Goal: Task Accomplishment & Management: Complete application form

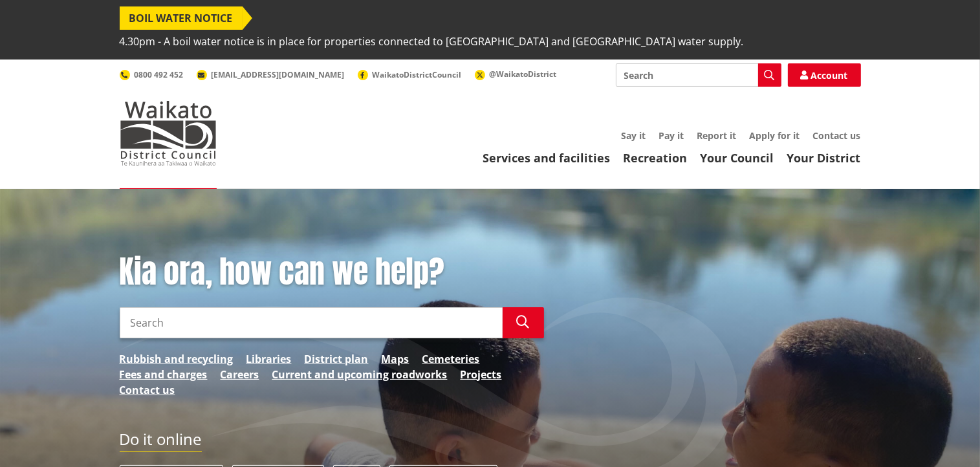
click at [256, 307] on input "Search" at bounding box center [311, 322] width 383 height 31
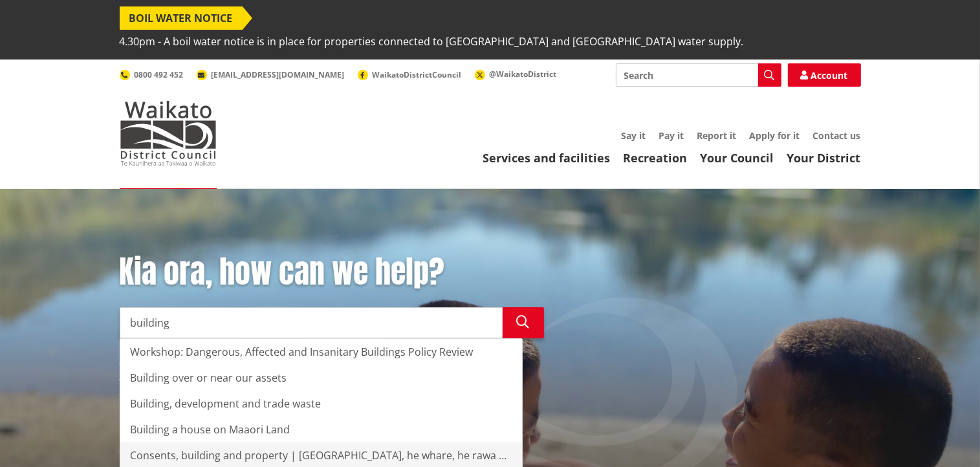
click at [240, 443] on div "Consents, building and property | Ngaa whakaaetanga, he whare, he rawa hoki" at bounding box center [321, 456] width 402 height 26
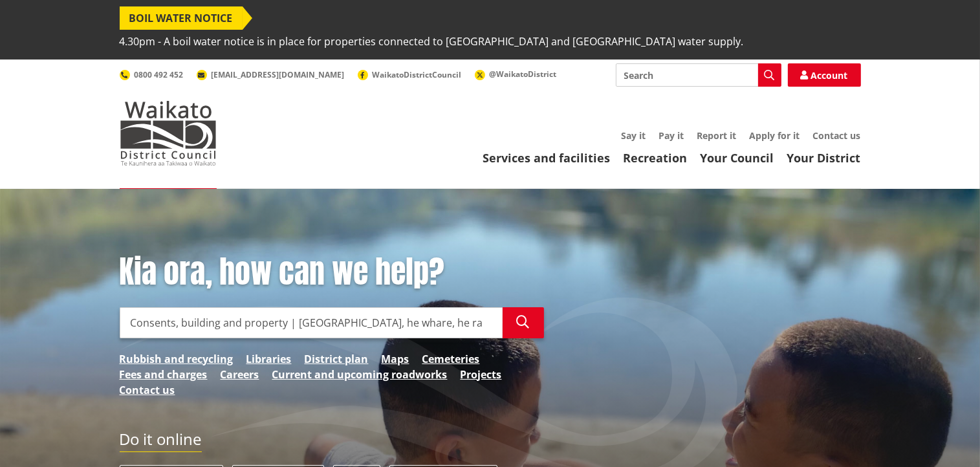
type input "Consents, building and property | Ngaa whakaaetanga, he whare, he rawa hoki"
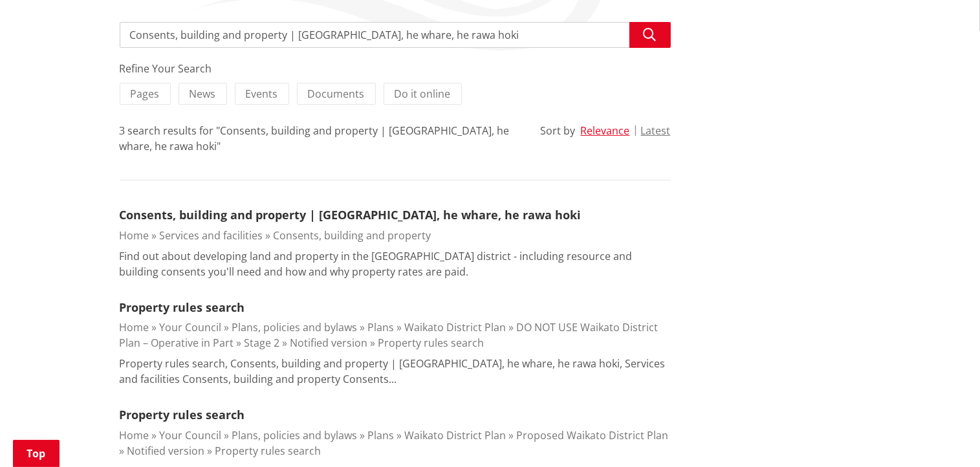
scroll to position [298, 0]
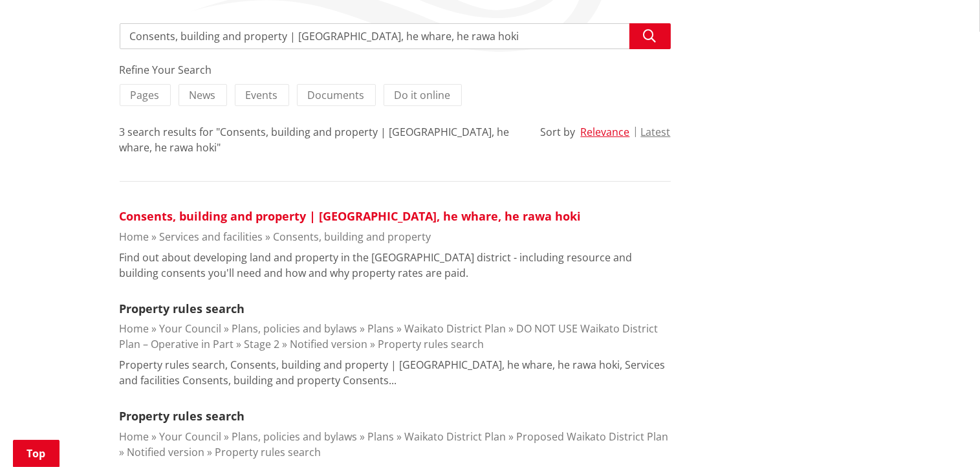
click at [166, 208] on link "Consents, building and property | [GEOGRAPHIC_DATA], he whare, he rawa hoki" at bounding box center [351, 216] width 462 height 16
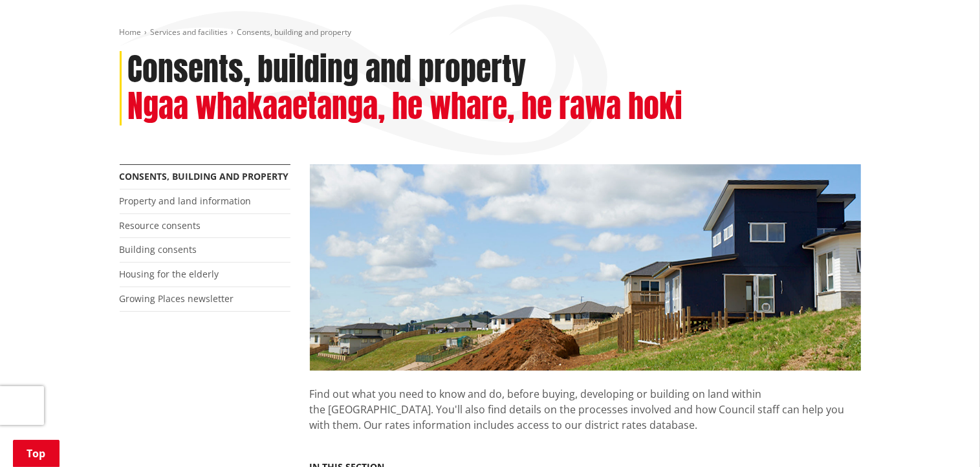
scroll to position [202, 0]
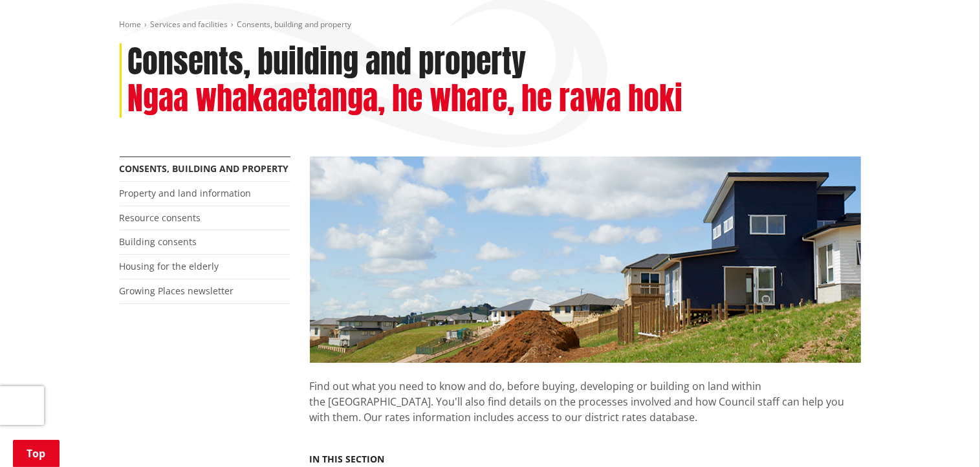
click at [195, 230] on li "Building consents" at bounding box center [205, 242] width 171 height 25
click at [187, 236] on link "Building consents" at bounding box center [159, 242] width 78 height 12
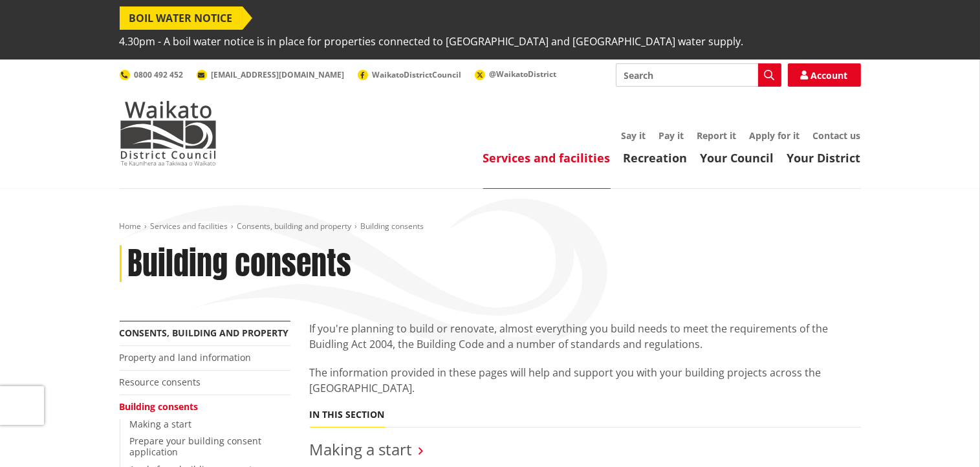
click at [657, 63] on input "Search" at bounding box center [699, 74] width 166 height 23
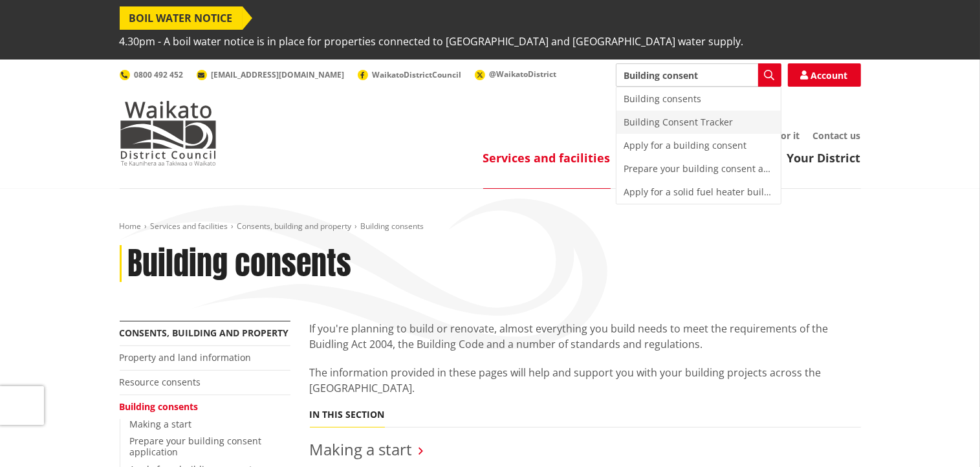
click at [716, 111] on div "Building Consent Tracker" at bounding box center [699, 122] width 164 height 23
type input "Building Consent Tracker"
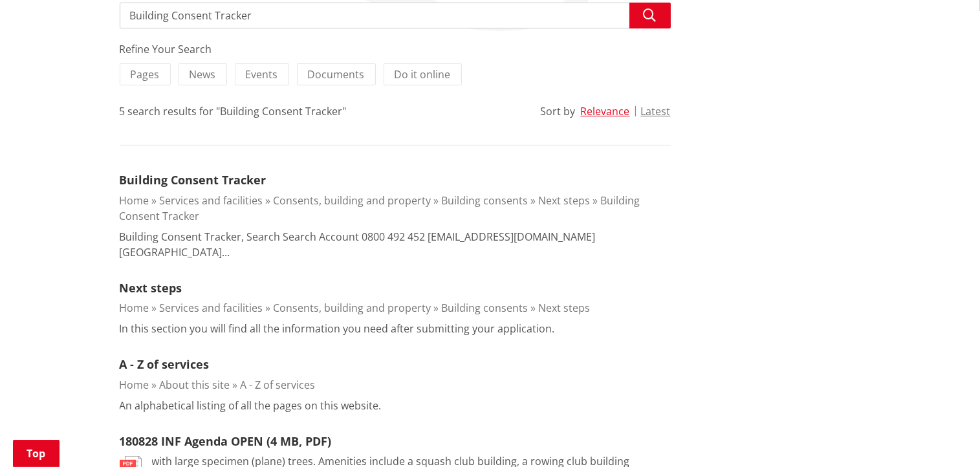
scroll to position [313, 0]
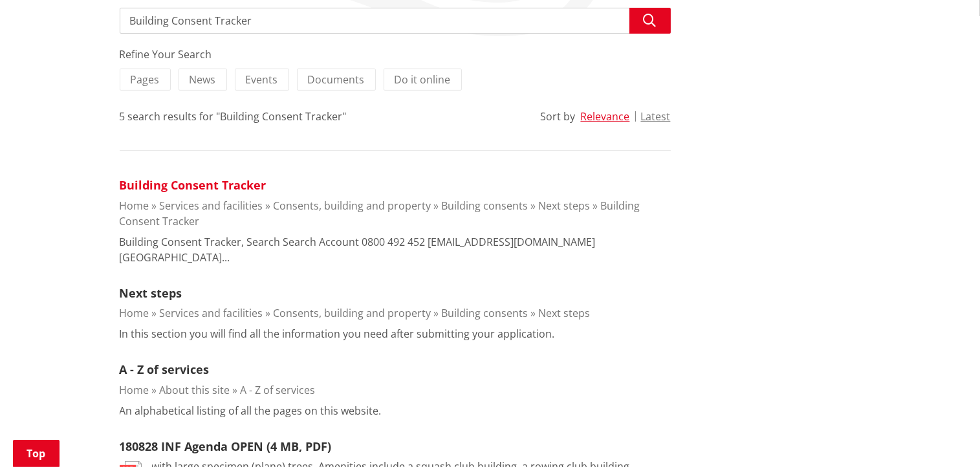
click at [197, 177] on link "Building Consent Tracker" at bounding box center [193, 185] width 147 height 16
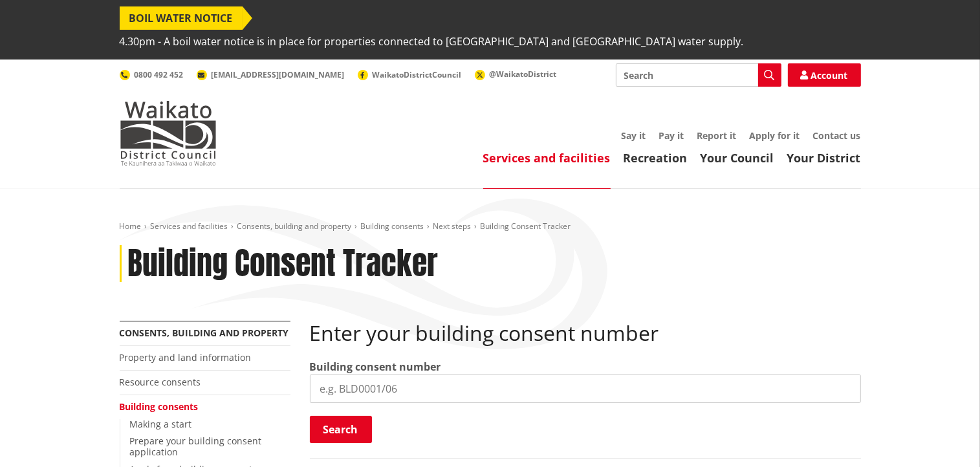
click at [349, 375] on input "search" at bounding box center [585, 389] width 551 height 28
type input "BLD202/26"
click at [344, 416] on button "Search" at bounding box center [341, 429] width 62 height 27
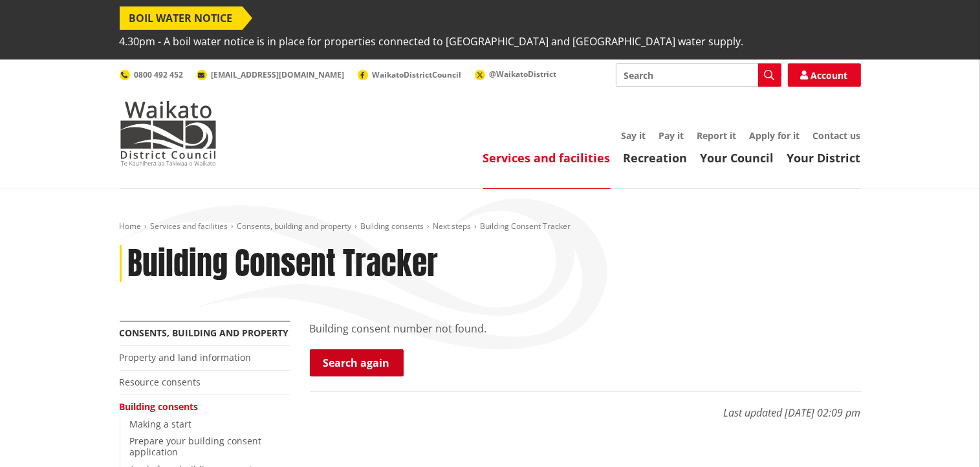
click at [365, 349] on link "Search again" at bounding box center [357, 362] width 94 height 27
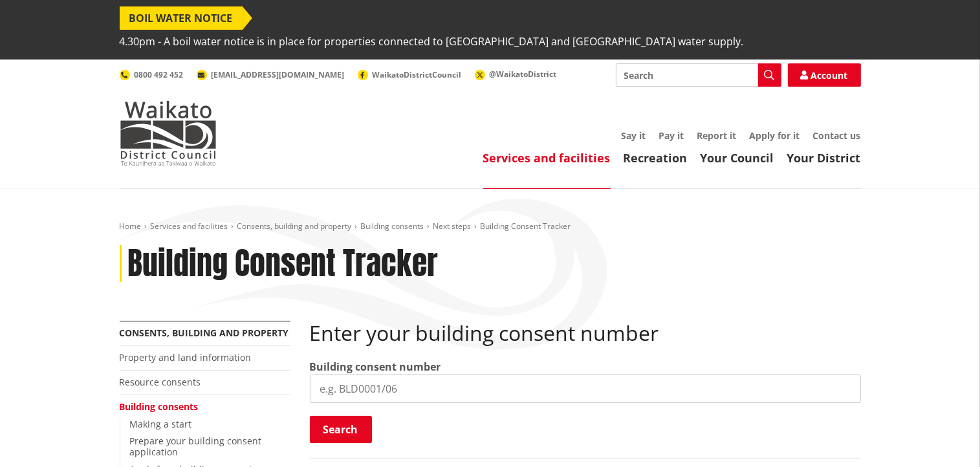
click at [375, 375] on input "search" at bounding box center [585, 389] width 551 height 28
type input "BLD0202/26"
click at [358, 416] on button "Search" at bounding box center [341, 429] width 62 height 27
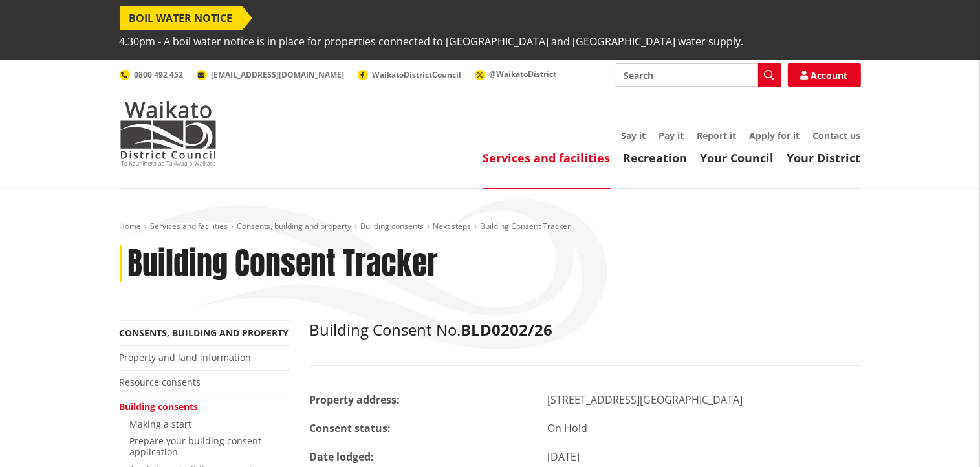
click at [653, 63] on input "Search" at bounding box center [699, 74] width 166 height 23
type input "CPU"
click at [767, 70] on icon "button" at bounding box center [770, 75] width 10 height 10
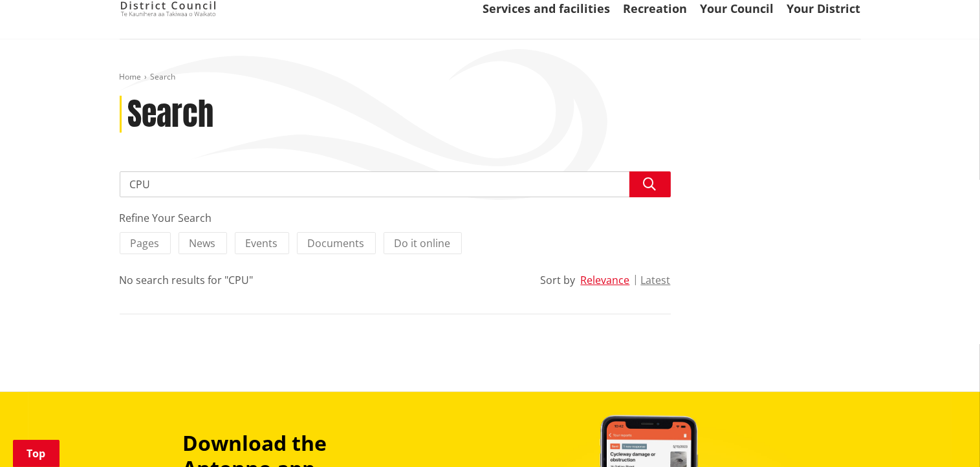
scroll to position [152, 0]
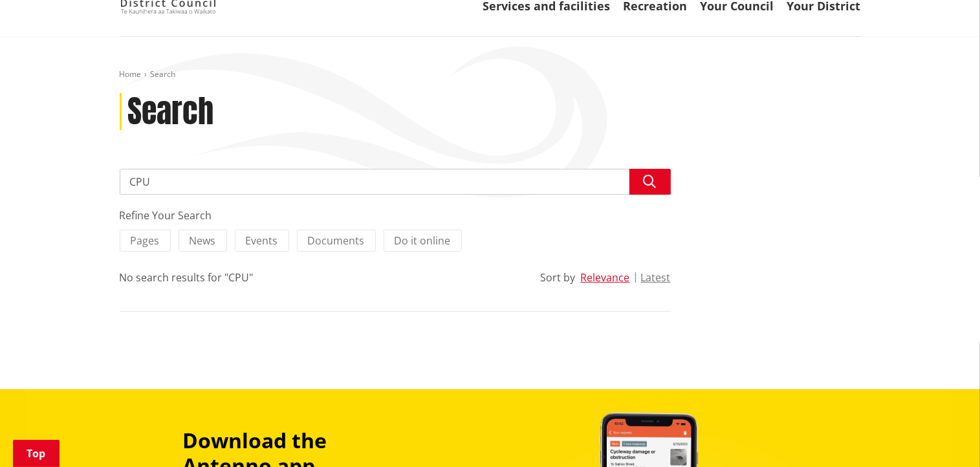
click at [168, 169] on input "CPU" at bounding box center [395, 182] width 551 height 26
type input "CPU APPLICATION"
click at [647, 175] on icon "button" at bounding box center [650, 181] width 13 height 13
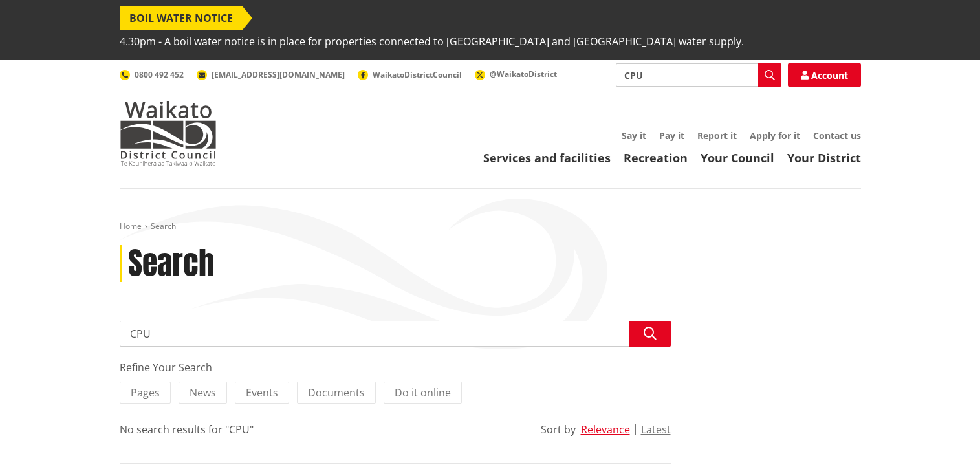
scroll to position [152, 0]
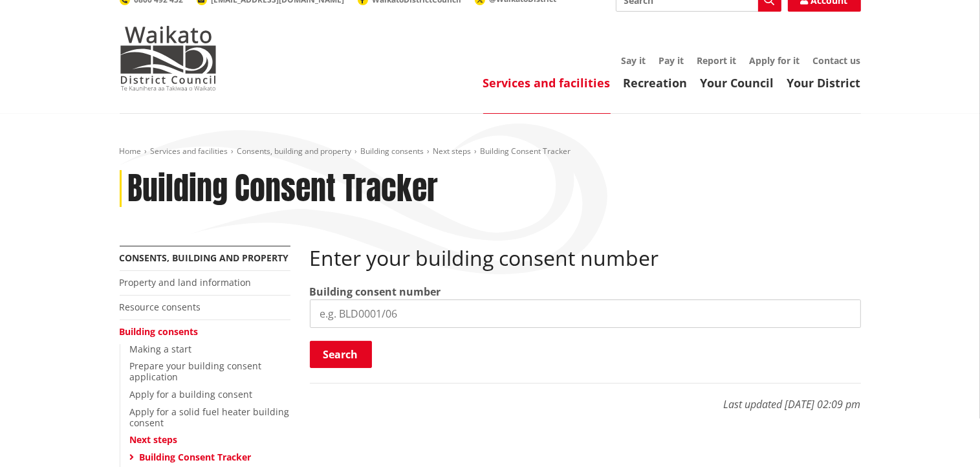
scroll to position [72, 0]
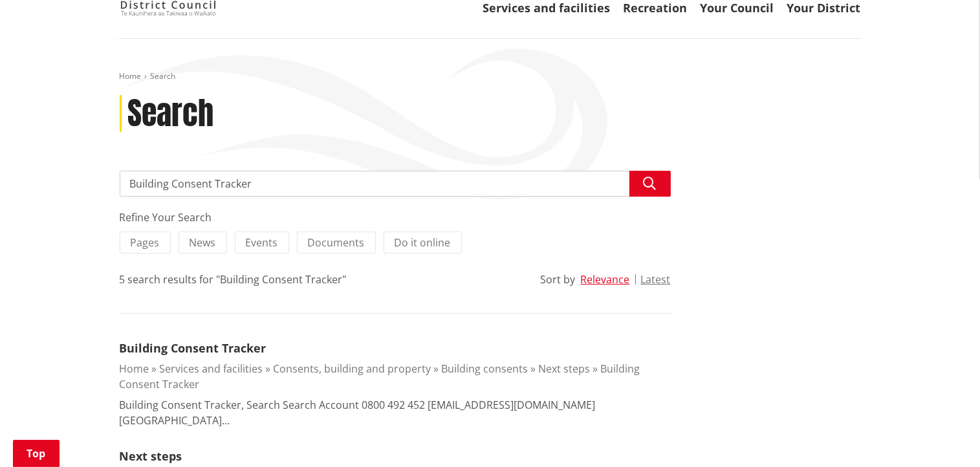
scroll to position [162, 0]
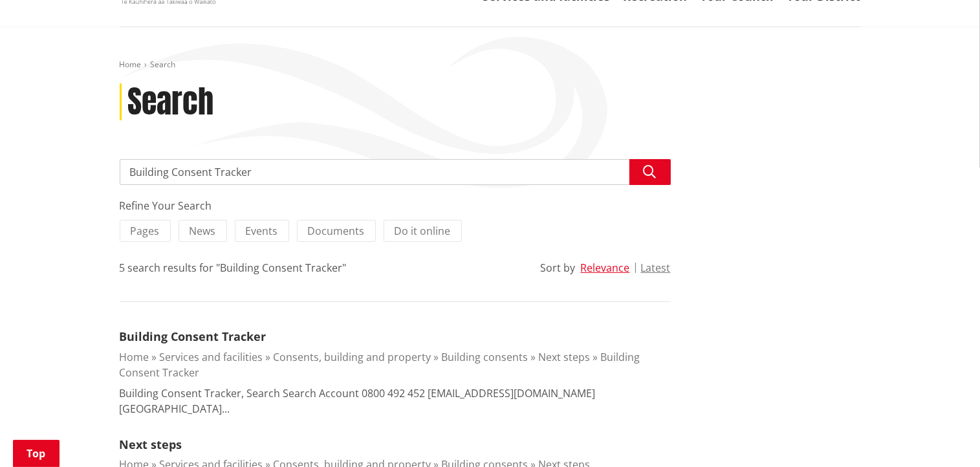
click at [261, 159] on input "Building Consent Tracker" at bounding box center [395, 172] width 551 height 26
type input "B"
type input "CPU APPLICATION"
click at [648, 159] on button "Search" at bounding box center [650, 172] width 41 height 26
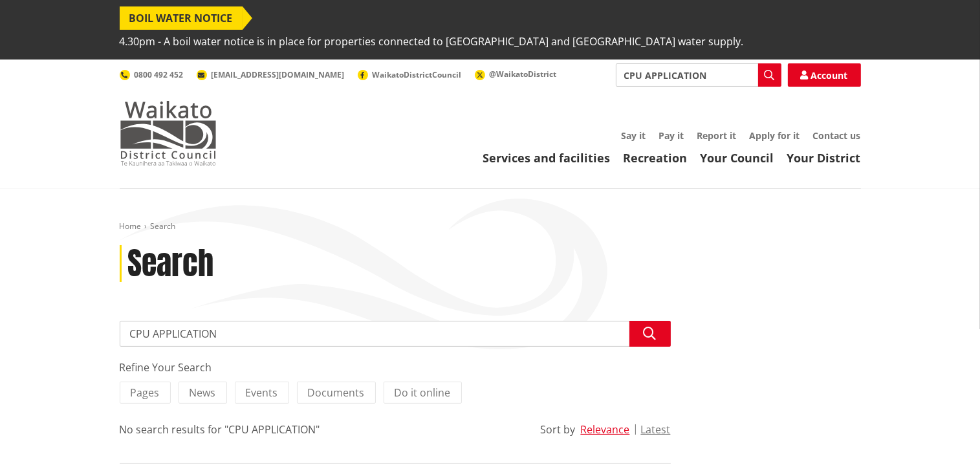
click at [153, 115] on img at bounding box center [168, 133] width 97 height 65
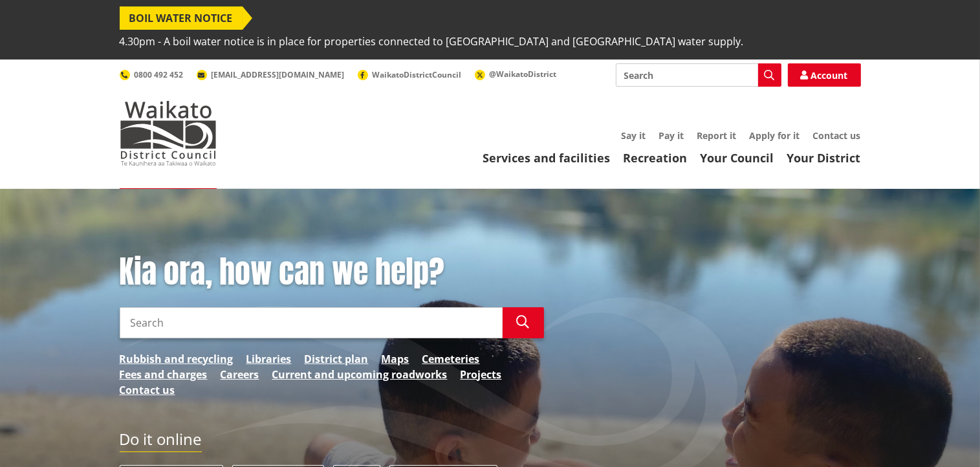
click at [202, 307] on input "Search" at bounding box center [311, 322] width 383 height 31
click at [166, 307] on input "Search" at bounding box center [311, 322] width 383 height 31
type input "CPU APPLICATION"
click at [521, 316] on icon "button" at bounding box center [523, 322] width 13 height 13
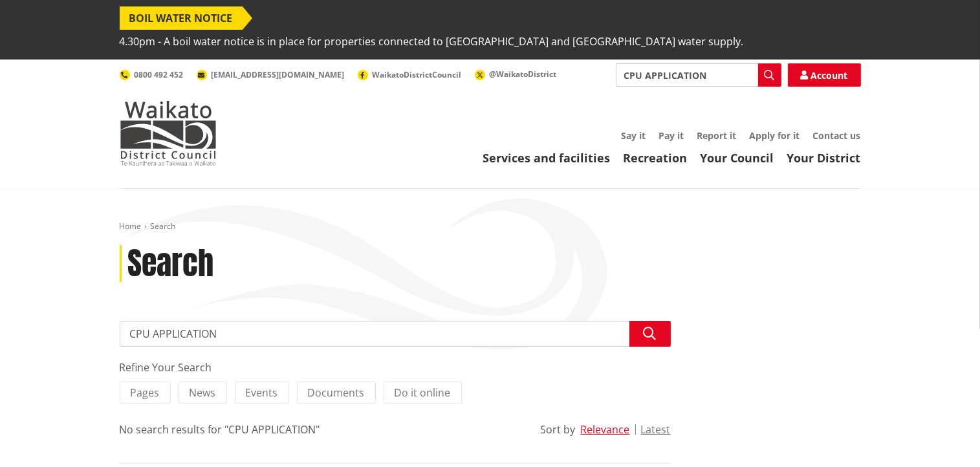
click at [234, 321] on input "CPU APPLICATION" at bounding box center [395, 334] width 551 height 26
type input "C"
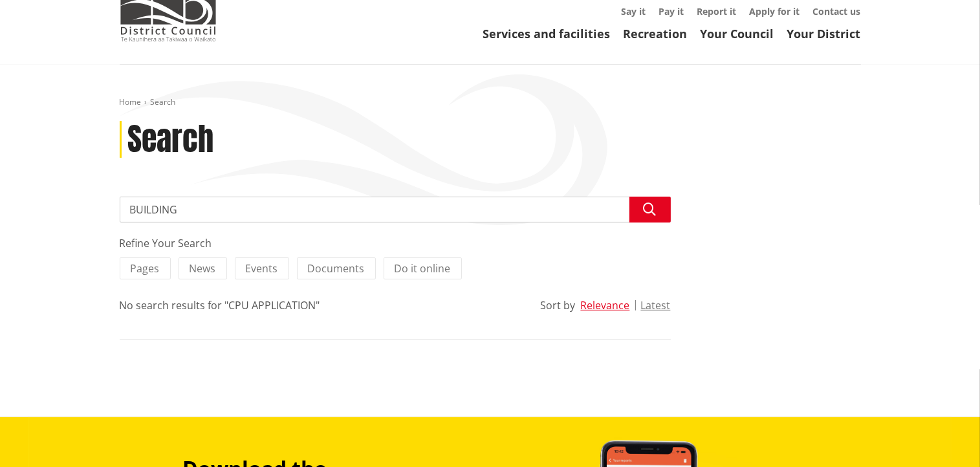
scroll to position [142, 0]
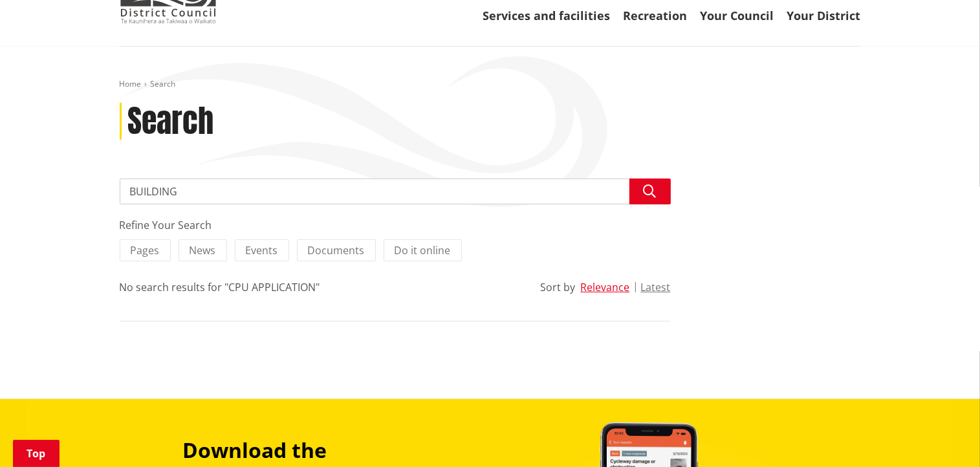
click at [192, 179] on input "BUILDING" at bounding box center [395, 192] width 551 height 26
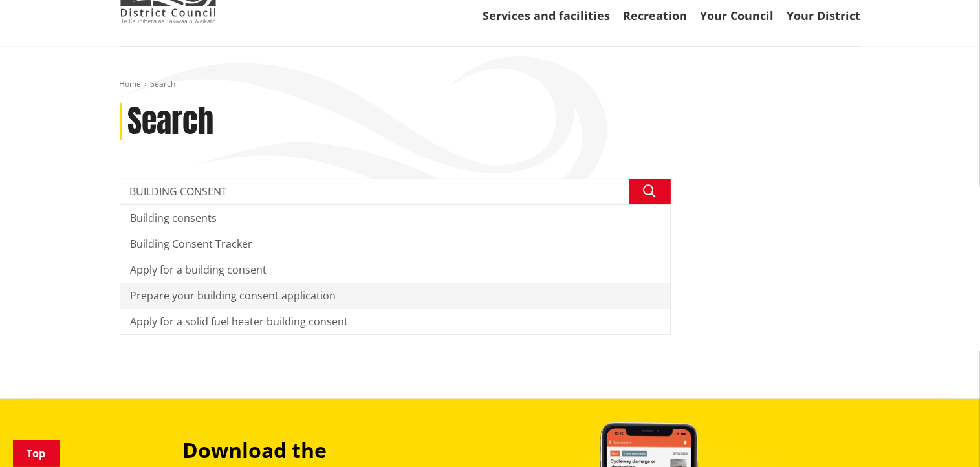
click at [195, 283] on div "Prepare your building consent application" at bounding box center [395, 296] width 550 height 26
type input "Prepare your building consent application"
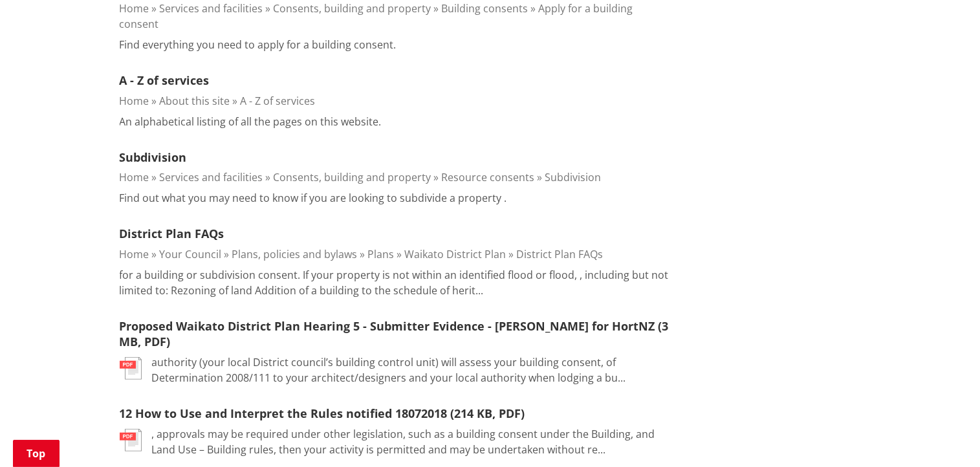
scroll to position [836, 0]
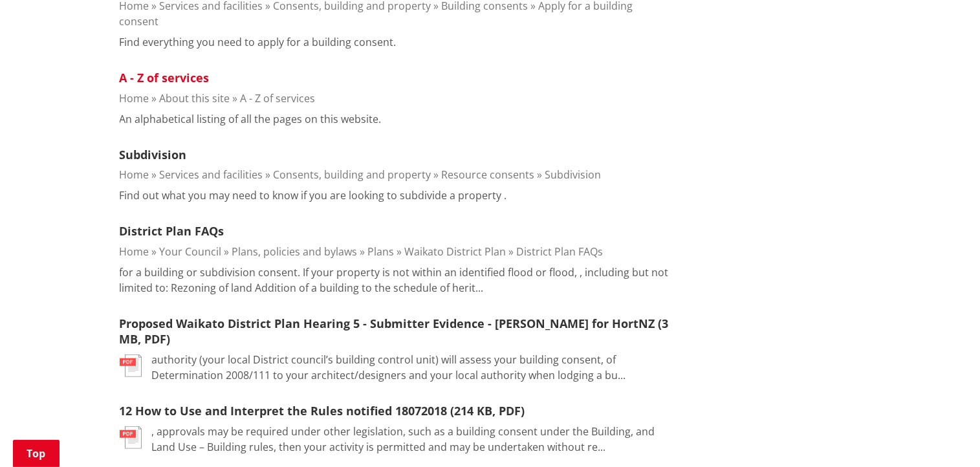
click at [180, 70] on link "A - Z of services" at bounding box center [165, 78] width 90 height 16
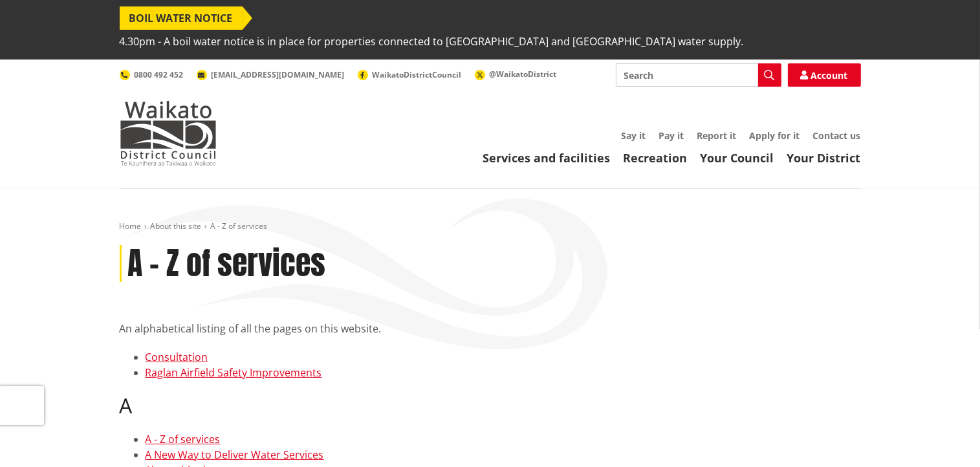
click at [653, 63] on input "Search" at bounding box center [699, 74] width 166 height 23
type input "CERTFICATE OF PUBLIC USE"
click at [769, 70] on icon "button" at bounding box center [770, 75] width 10 height 10
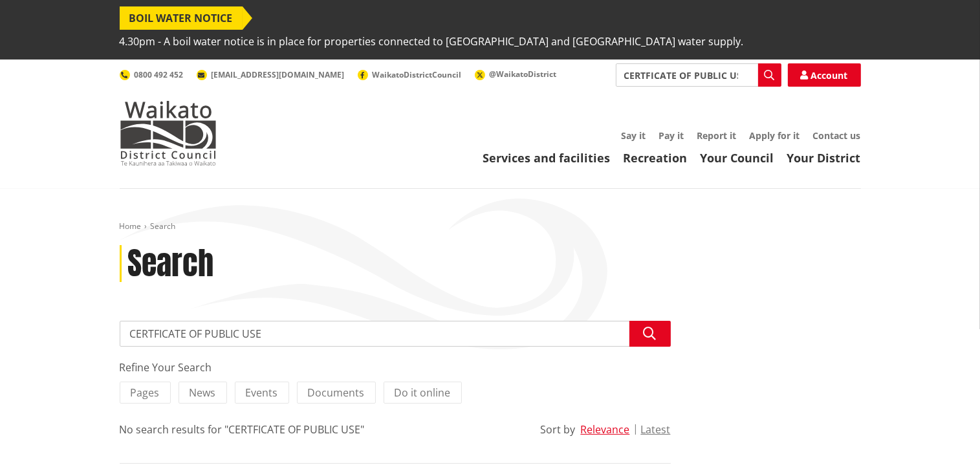
click at [268, 321] on input "CERTFICATE OF PUBLIC USE" at bounding box center [395, 334] width 551 height 26
click at [525, 150] on link "Services and facilities" at bounding box center [546, 158] width 127 height 16
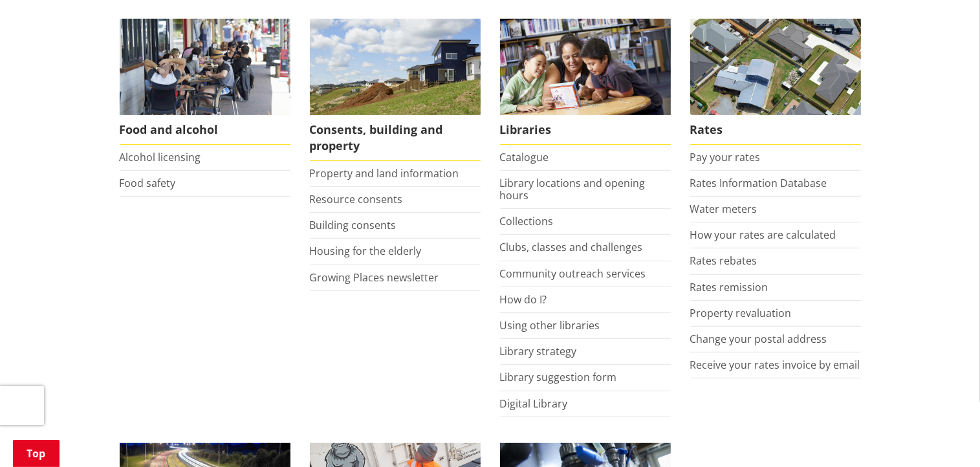
scroll to position [577, 0]
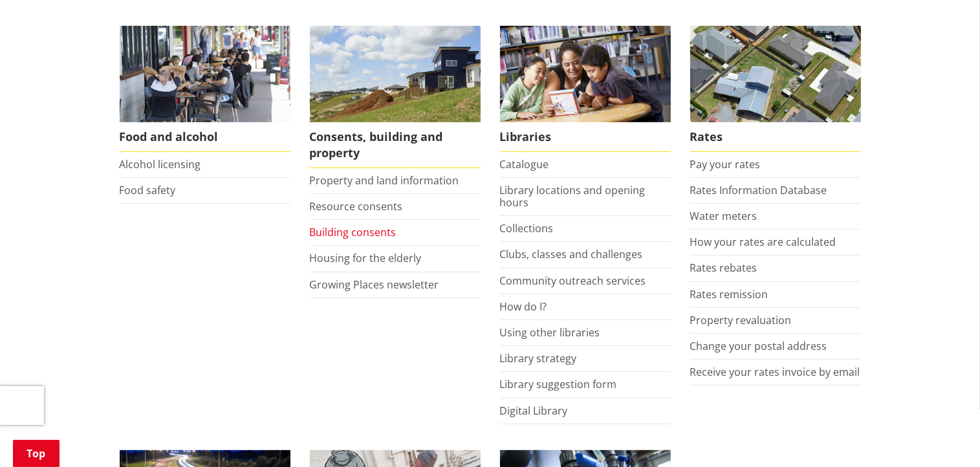
click at [375, 225] on link "Building consents" at bounding box center [353, 232] width 87 height 14
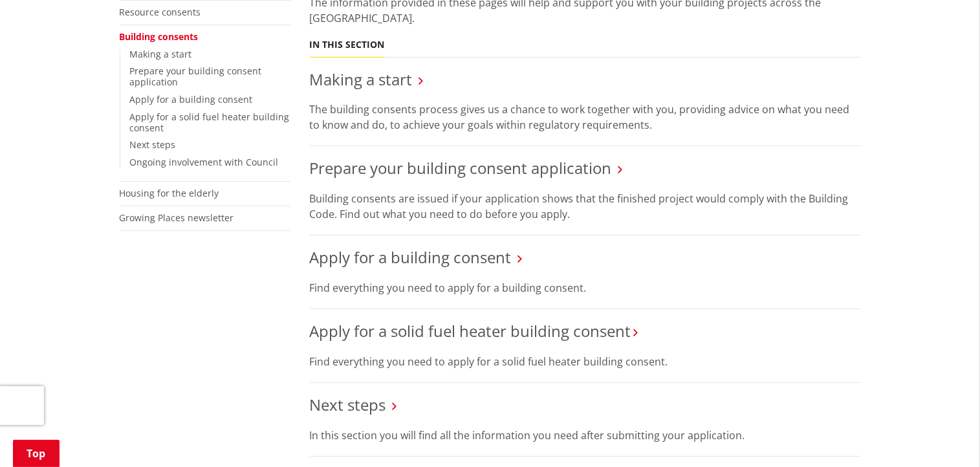
scroll to position [366, 0]
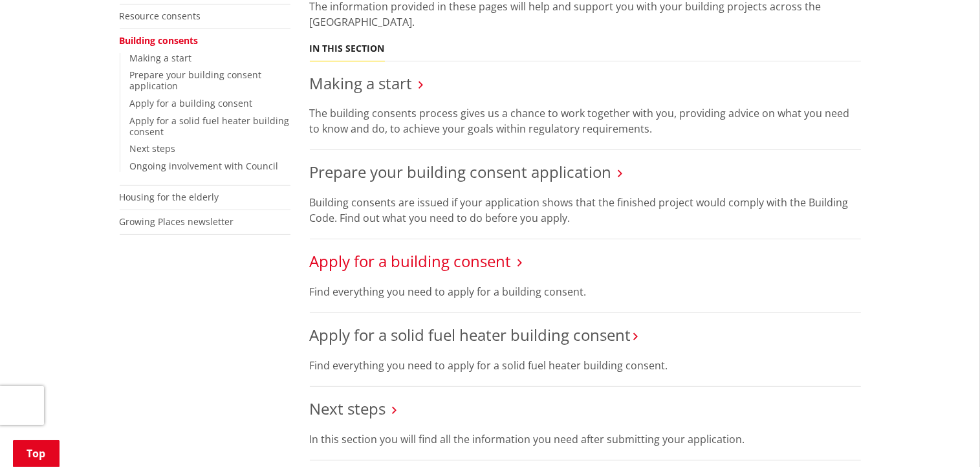
click at [466, 250] on link "Apply for a building consent" at bounding box center [411, 260] width 202 height 21
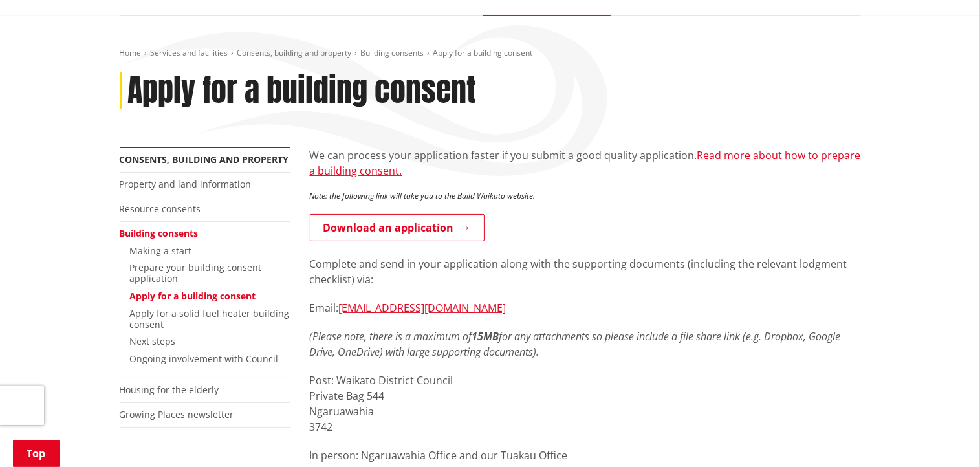
scroll to position [171, 0]
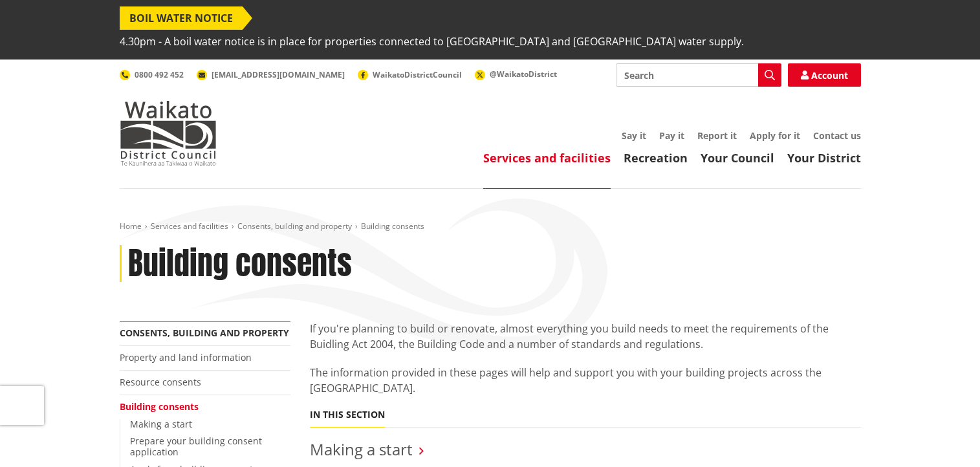
scroll to position [366, 0]
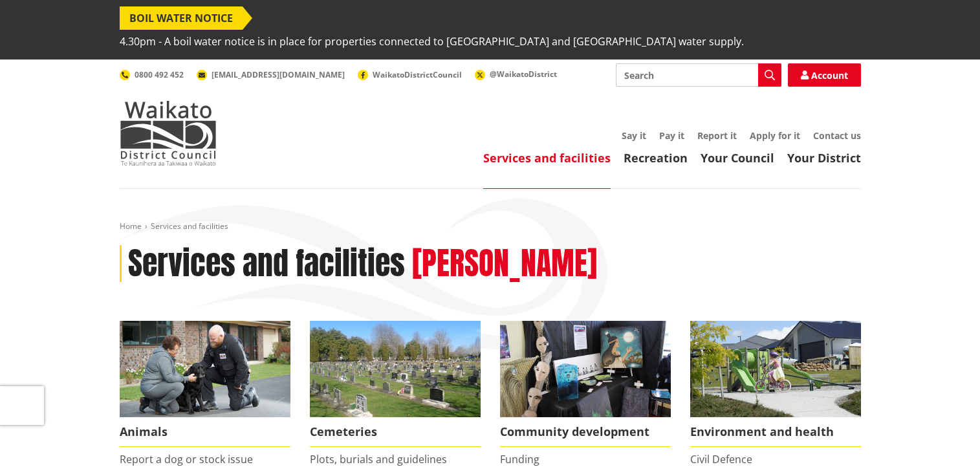
scroll to position [577, 0]
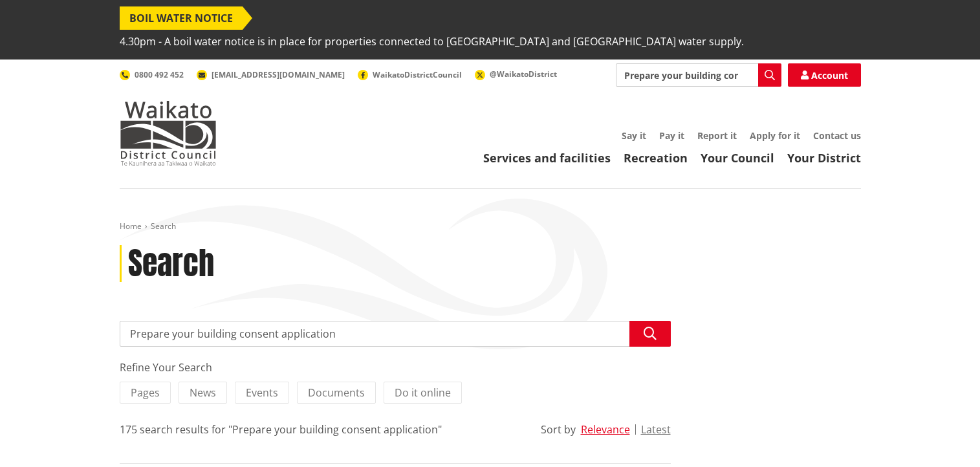
scroll to position [836, 0]
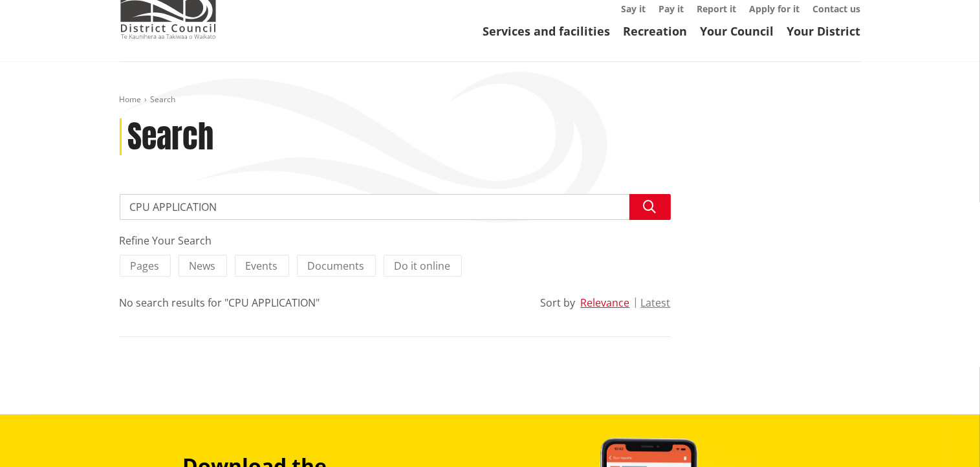
scroll to position [129, 0]
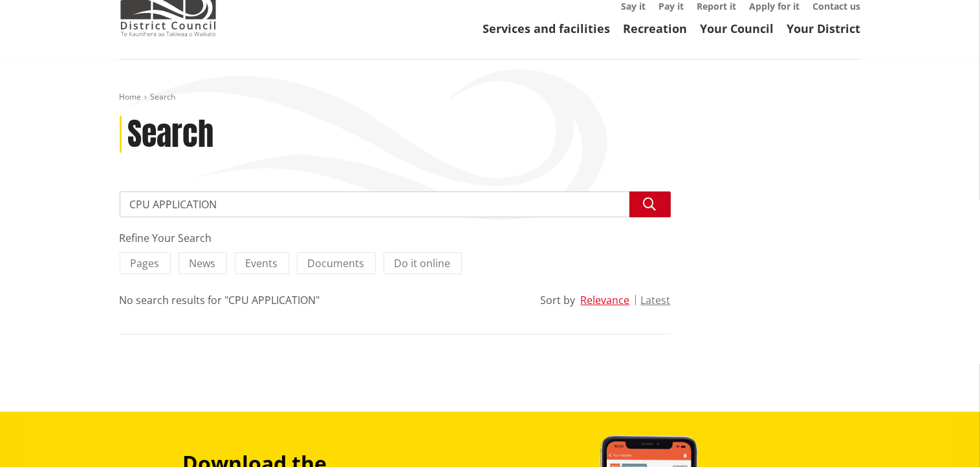
click at [646, 198] on icon "button" at bounding box center [650, 204] width 13 height 13
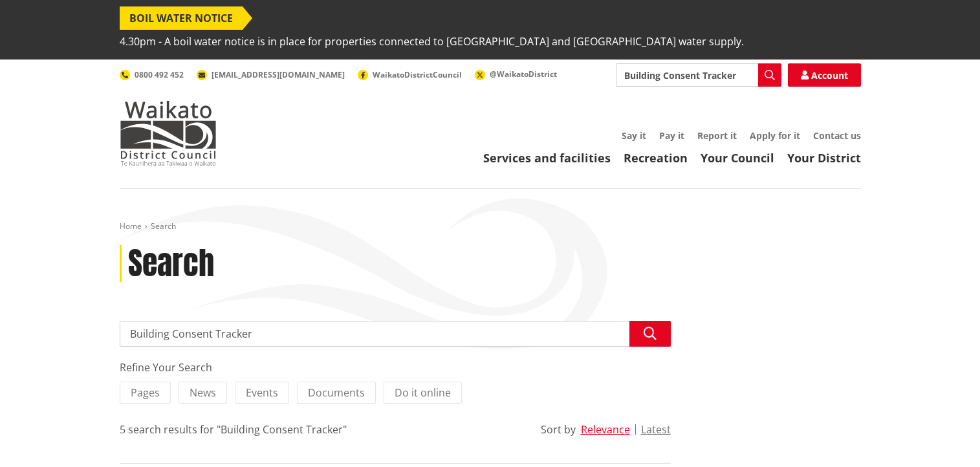
scroll to position [162, 0]
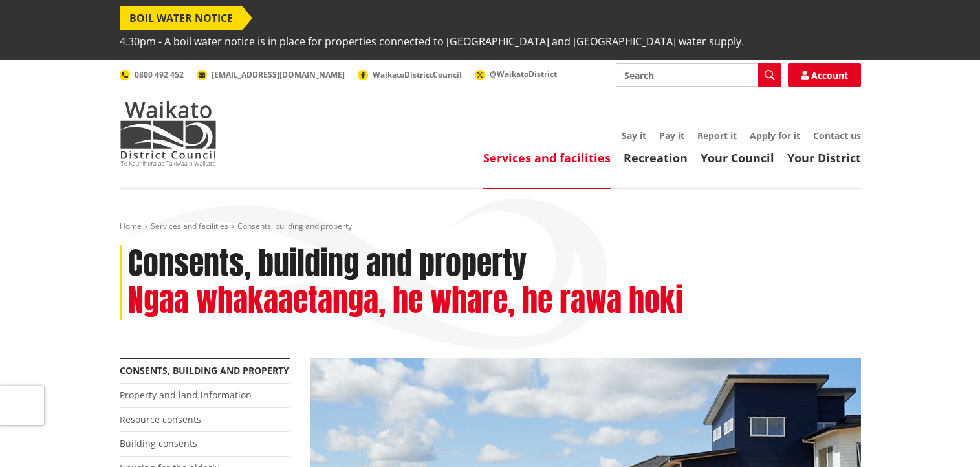
scroll to position [202, 0]
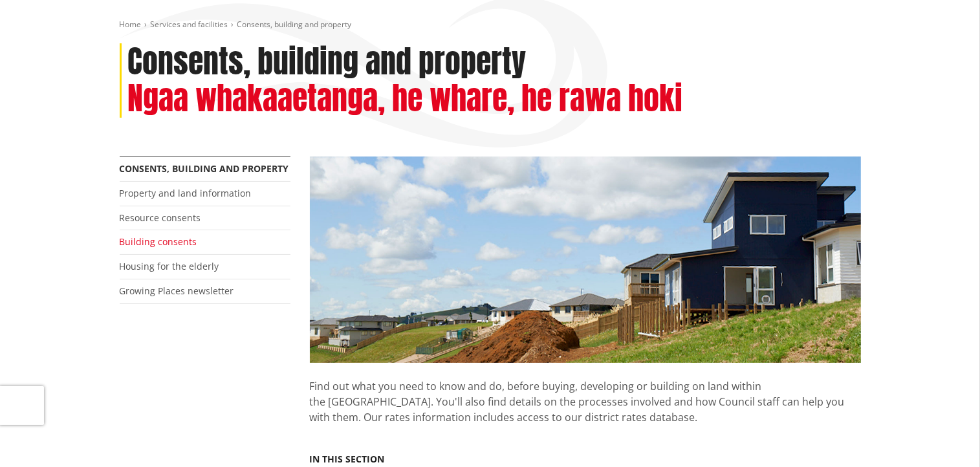
click at [158, 236] on link "Building consents" at bounding box center [159, 242] width 78 height 12
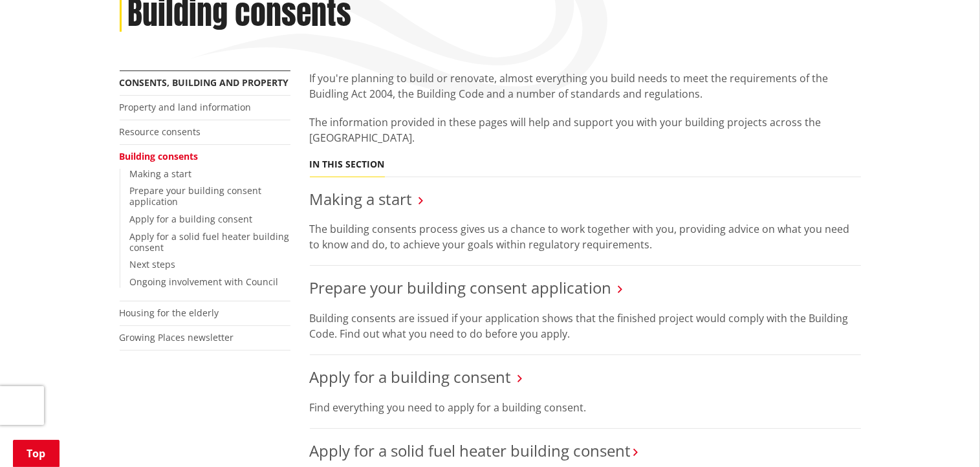
scroll to position [248, 0]
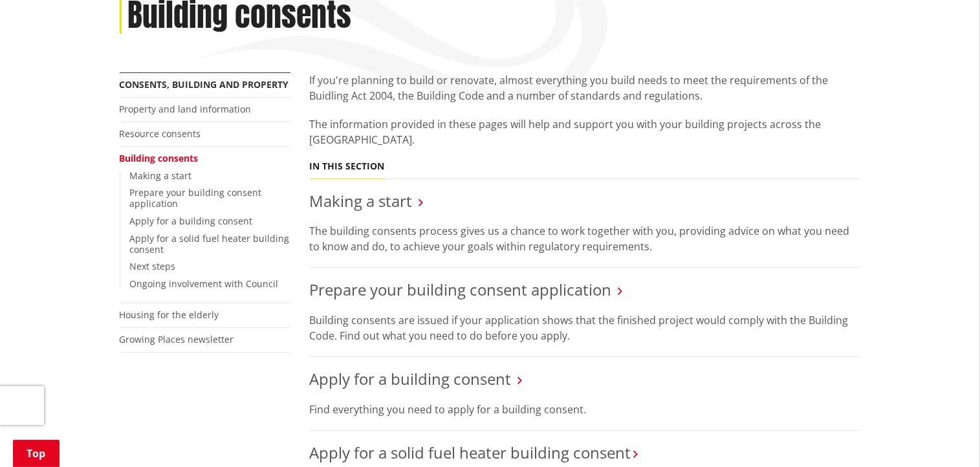
click at [186, 152] on link "Building consents" at bounding box center [159, 158] width 79 height 12
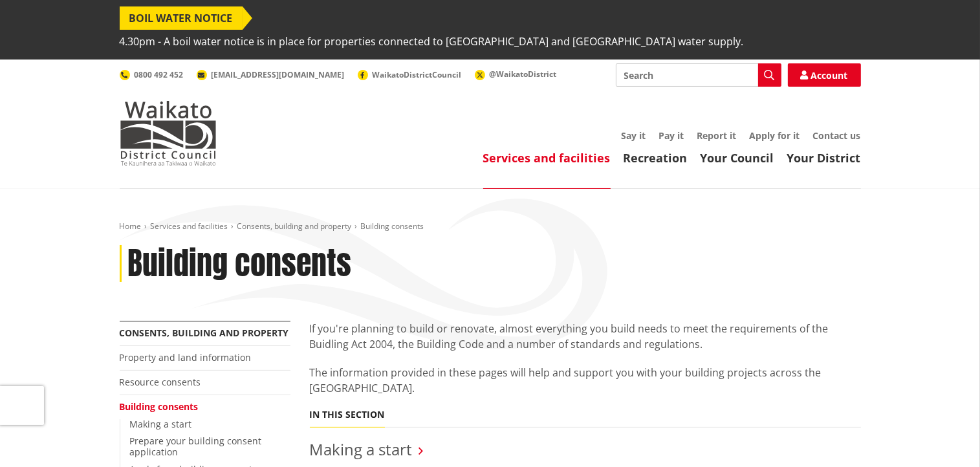
click at [660, 63] on input "Search" at bounding box center [699, 74] width 166 height 23
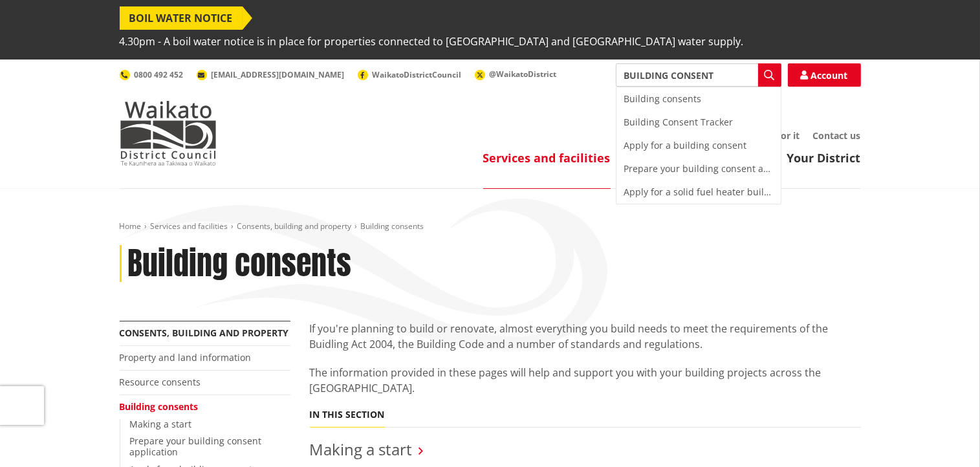
click at [726, 111] on div "Building Consent Tracker" at bounding box center [699, 122] width 164 height 23
type input "Building Consent Tracker"
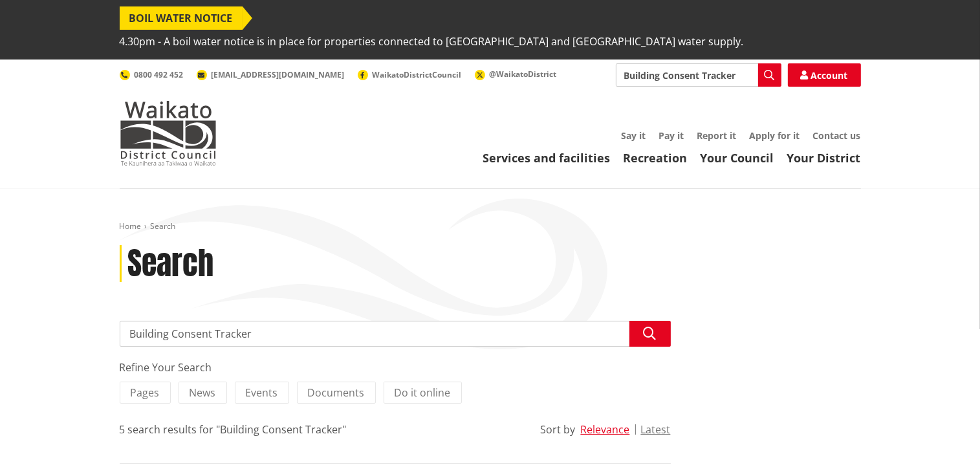
click at [735, 63] on input "Building Consent Tracker" at bounding box center [699, 74] width 166 height 23
click at [708, 63] on input "Building Consent" at bounding box center [699, 74] width 166 height 23
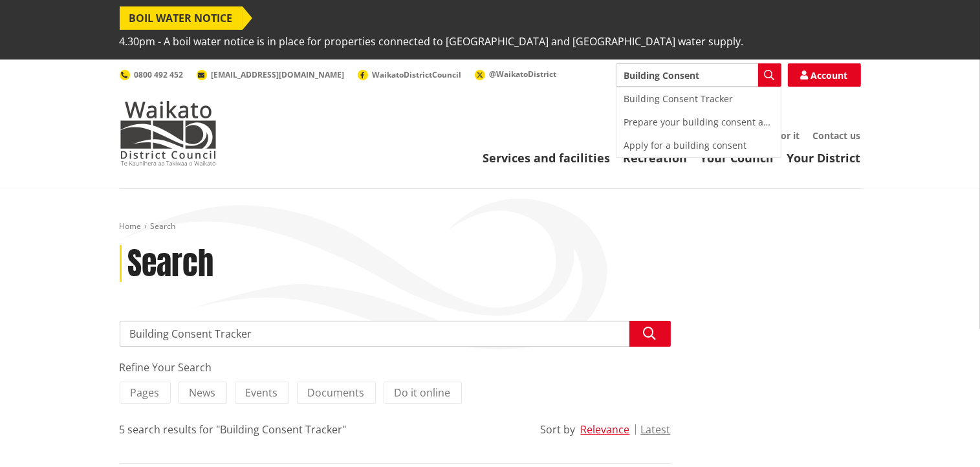
click at [708, 63] on input "Building Consent" at bounding box center [699, 74] width 166 height 23
click at [694, 87] on div "Building Consent Tracker" at bounding box center [699, 98] width 164 height 23
type input "Building Consent Tracker"
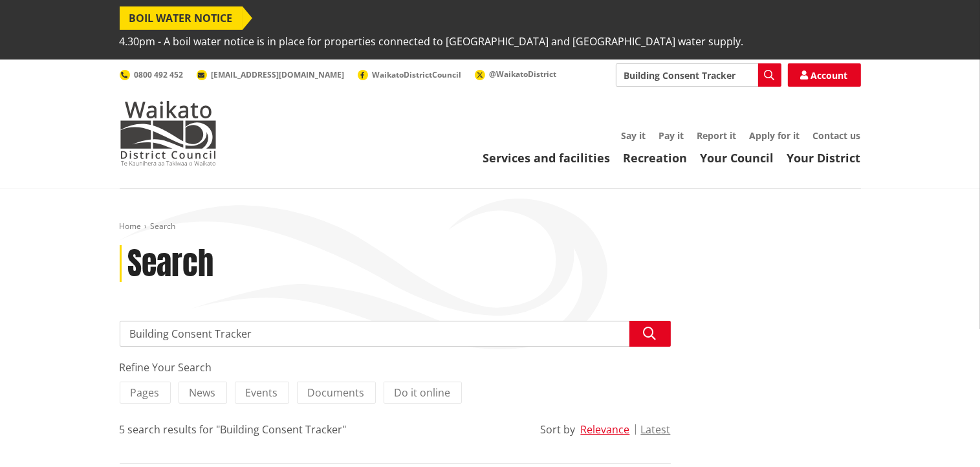
click at [769, 70] on icon "button" at bounding box center [770, 75] width 10 height 10
click at [652, 327] on icon "button" at bounding box center [650, 333] width 13 height 13
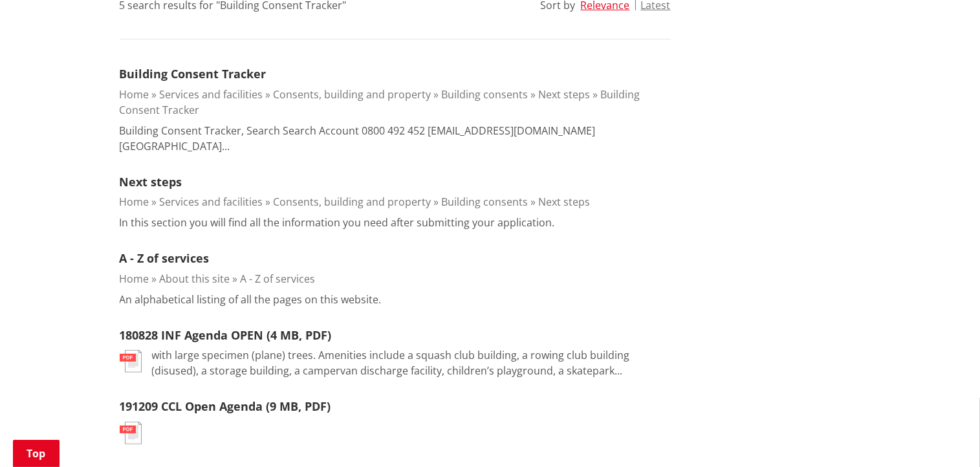
scroll to position [430, 0]
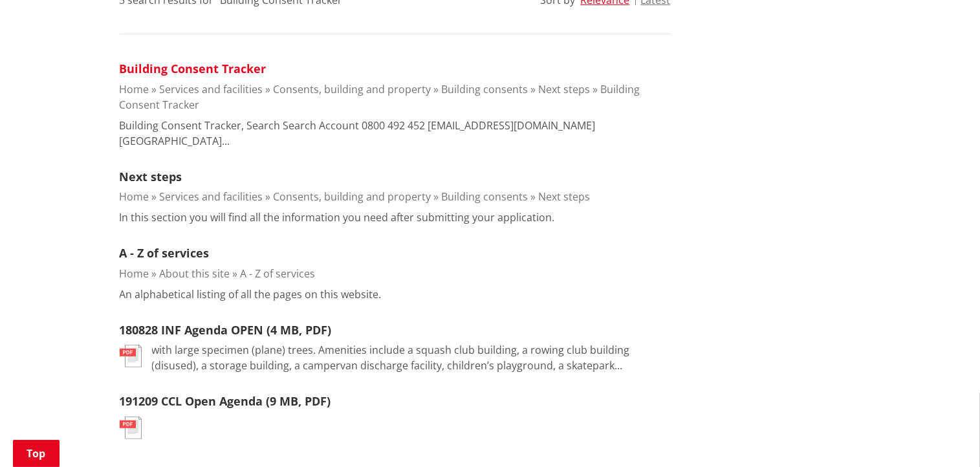
click at [159, 61] on link "Building Consent Tracker" at bounding box center [193, 69] width 147 height 16
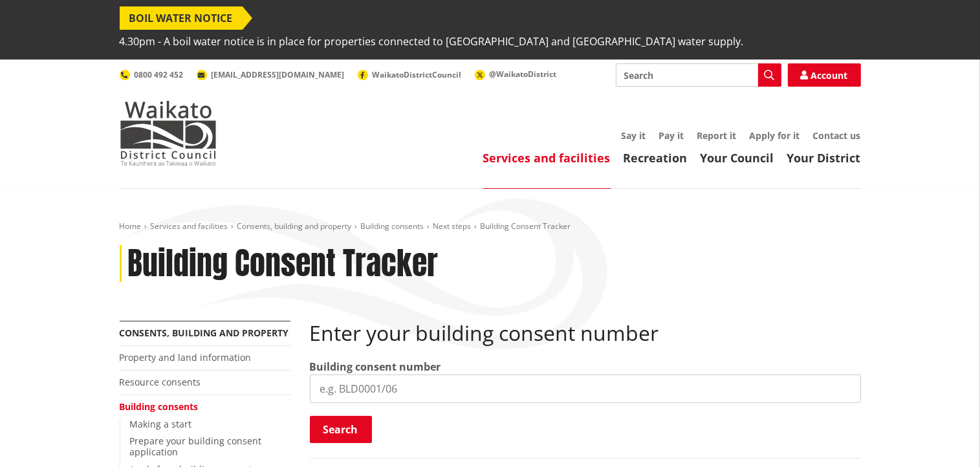
click at [408, 375] on input "search" at bounding box center [585, 389] width 551 height 28
type input "BLD0202/26"
click at [354, 416] on button "Search" at bounding box center [341, 429] width 62 height 27
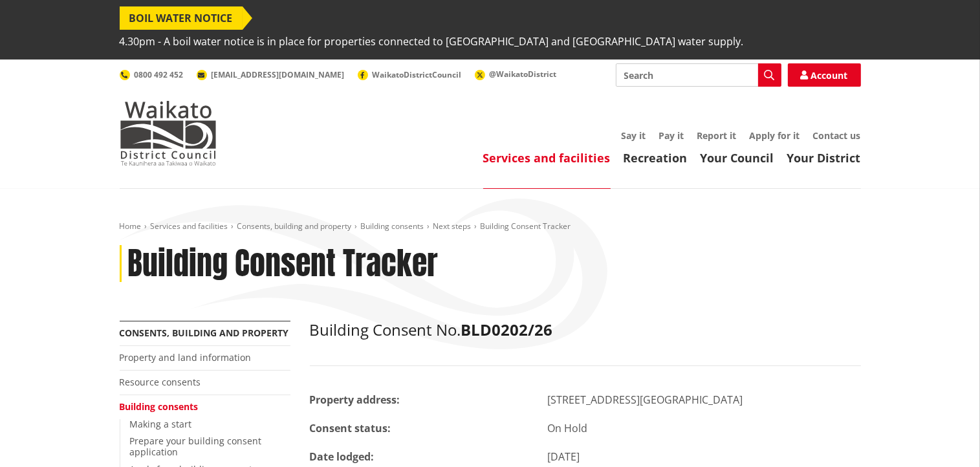
click at [660, 63] on input "Search" at bounding box center [699, 74] width 166 height 23
click at [667, 63] on input "Search" at bounding box center [699, 74] width 166 height 23
type input "CPU APPLICATION"
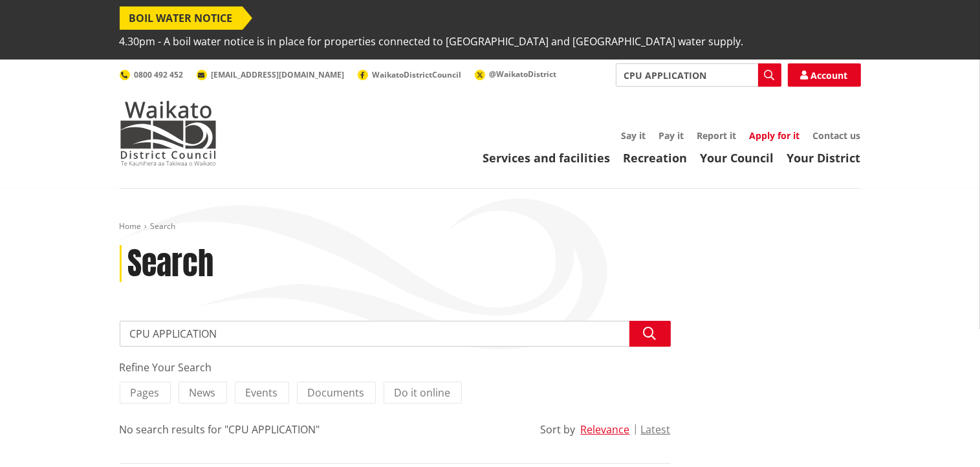
click at [779, 129] on link "Apply for it" at bounding box center [775, 135] width 50 height 12
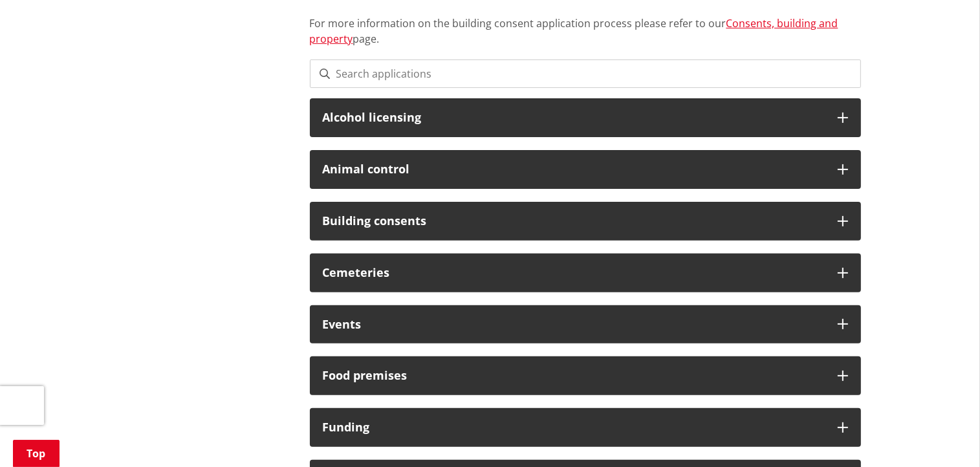
scroll to position [404, 0]
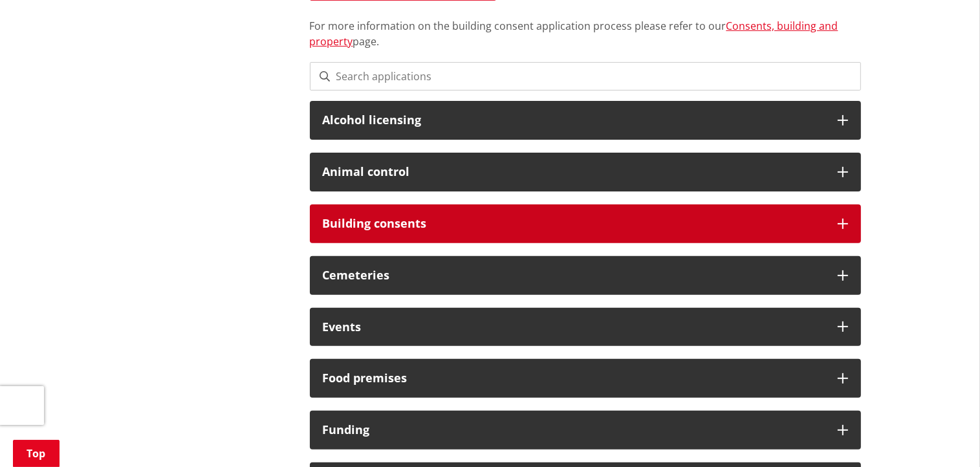
click at [409, 217] on h3 "Building consents" at bounding box center [574, 223] width 502 height 13
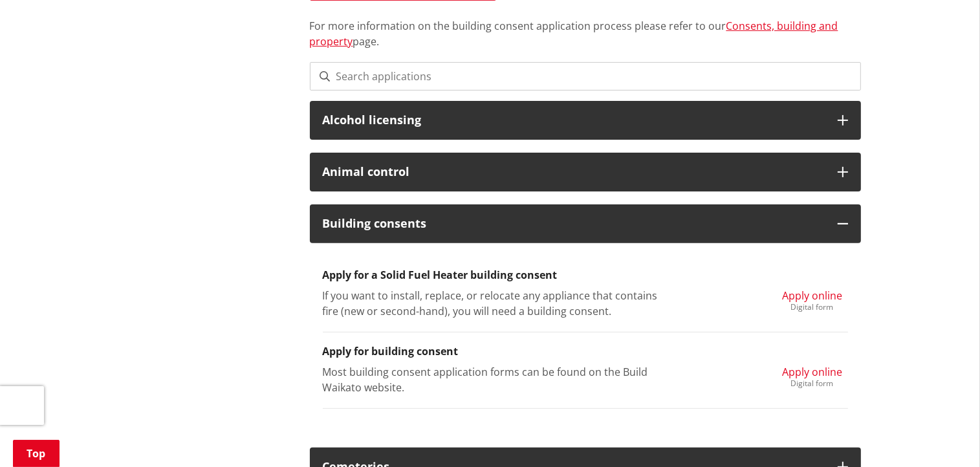
click at [811, 365] on span "Apply online" at bounding box center [812, 372] width 60 height 14
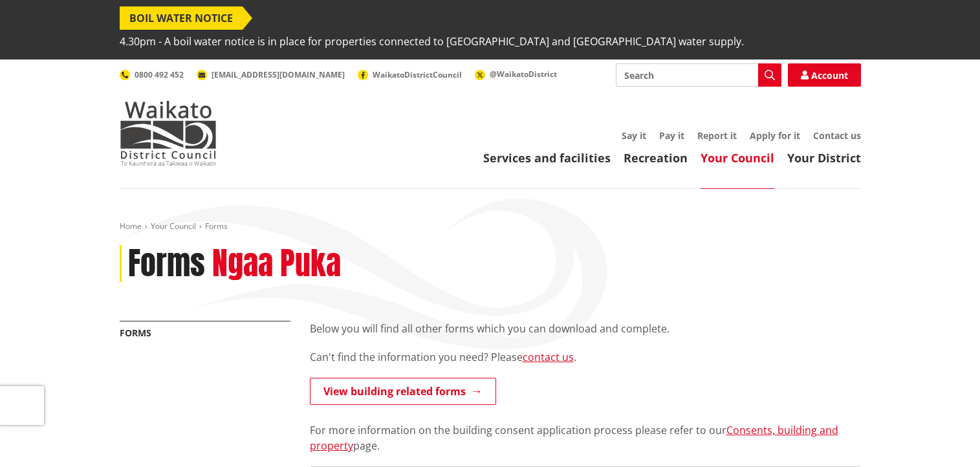
scroll to position [387, 0]
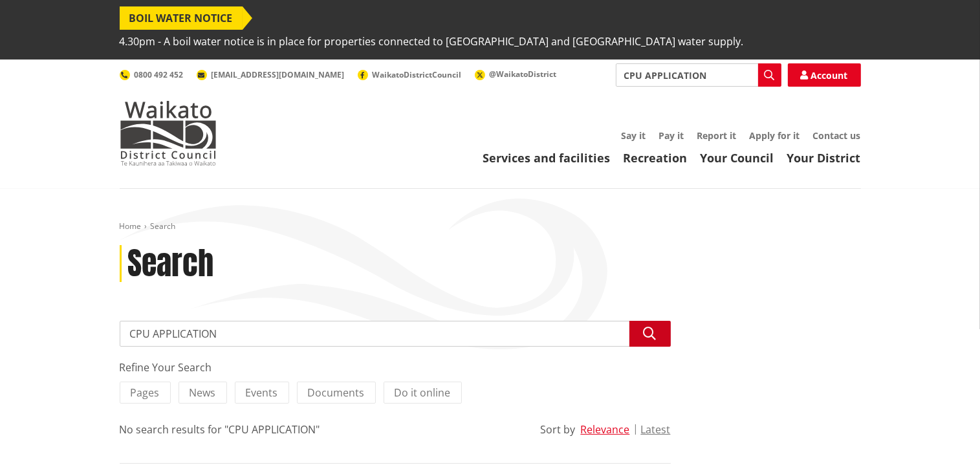
click at [642, 321] on button "Search" at bounding box center [650, 334] width 41 height 26
